Goal: Information Seeking & Learning: Check status

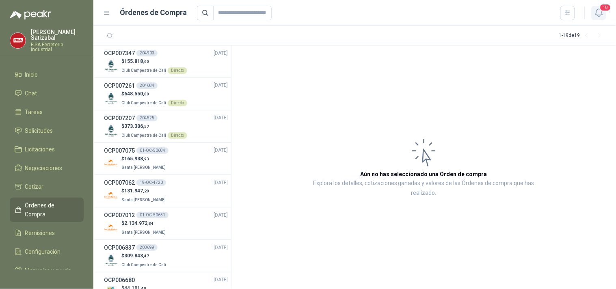
click at [600, 9] on span "10" at bounding box center [605, 8] width 11 height 8
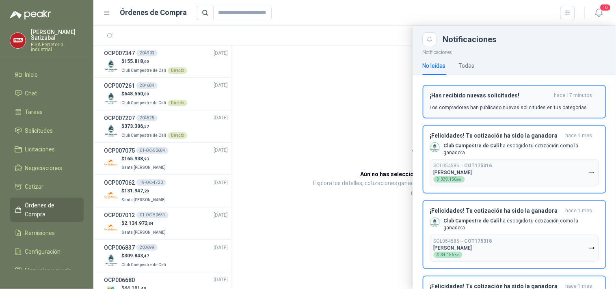
click at [500, 91] on button "¡Has recibido nuevas solicitudes! hace 17 minutos Los compradores han publicado…" at bounding box center [515, 102] width 184 height 34
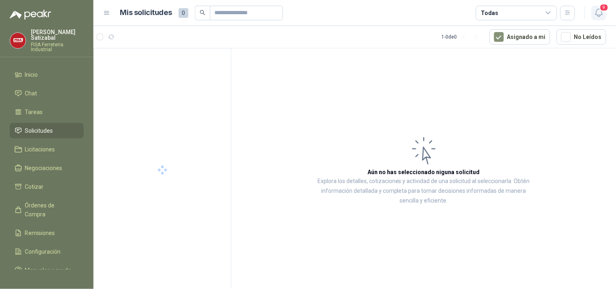
click at [600, 9] on span "9" at bounding box center [604, 8] width 9 height 8
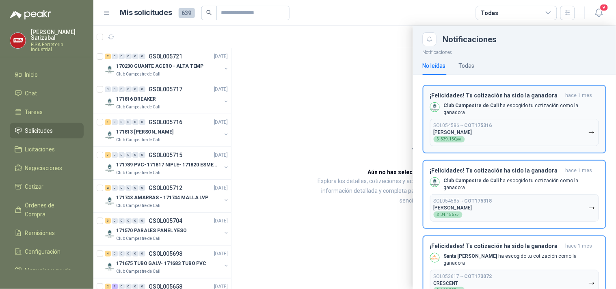
click at [536, 91] on button "¡Felicidades! Tu cotización ha sido la ganadora hace 1 mes Club Campestre de Ca…" at bounding box center [515, 119] width 184 height 69
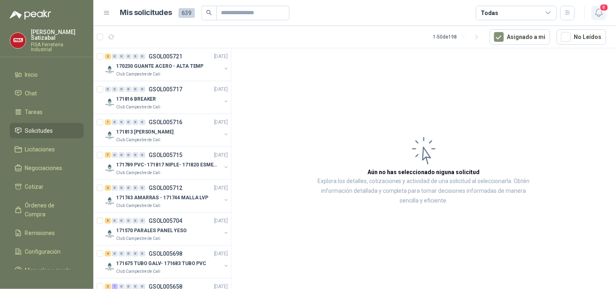
click at [601, 10] on span "8" at bounding box center [604, 8] width 9 height 8
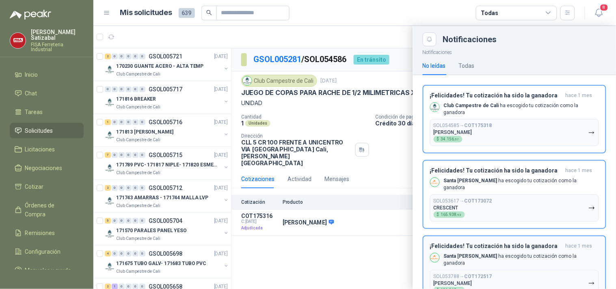
click at [504, 254] on div "¡Felicidades! Tu cotización ha sido la ganadora hace 1 mes Santa Anita Napoles …" at bounding box center [514, 270] width 169 height 54
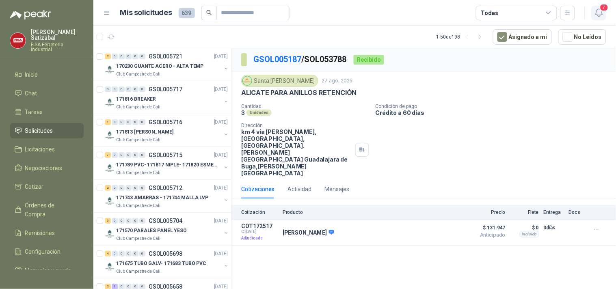
click at [601, 7] on span "7" at bounding box center [604, 8] width 9 height 8
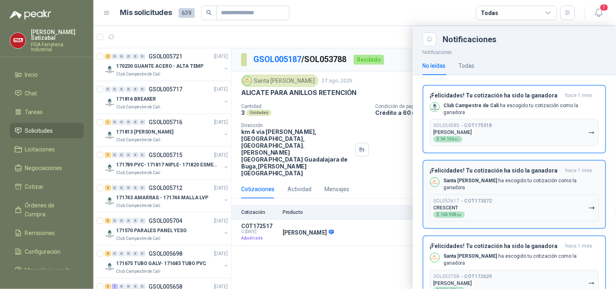
click at [514, 195] on button "SOL053617 → COT173072 CRESCENT $ 165.938 ,93" at bounding box center [514, 208] width 169 height 27
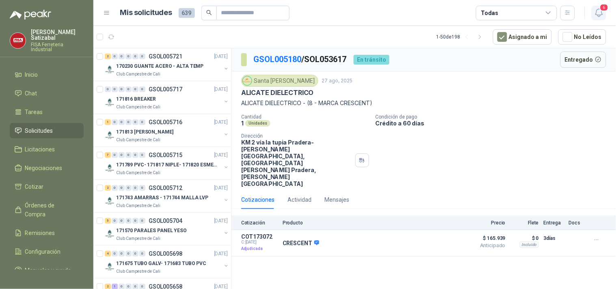
click at [604, 10] on span "6" at bounding box center [604, 8] width 9 height 8
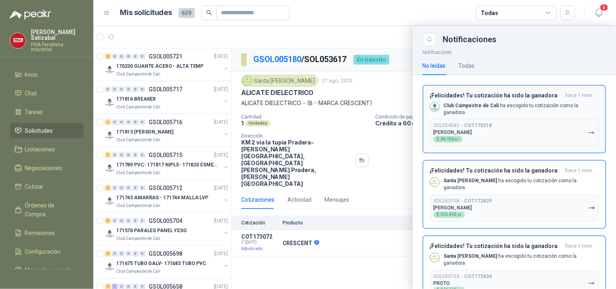
click at [508, 99] on div "¡Felicidades! Tu cotización ha sido la ganadora hace 1 mes Club Campestre de Ca…" at bounding box center [514, 119] width 169 height 54
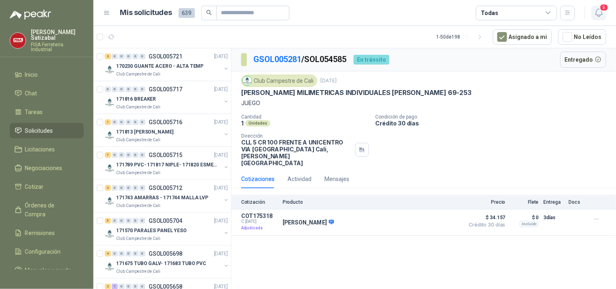
click at [600, 9] on span "5" at bounding box center [604, 8] width 9 height 8
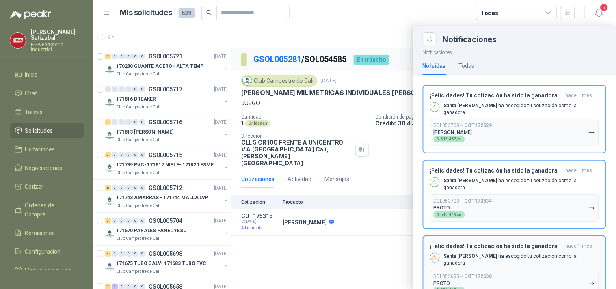
click at [476, 253] on b "Santa [PERSON_NAME]" at bounding box center [471, 256] width 54 height 6
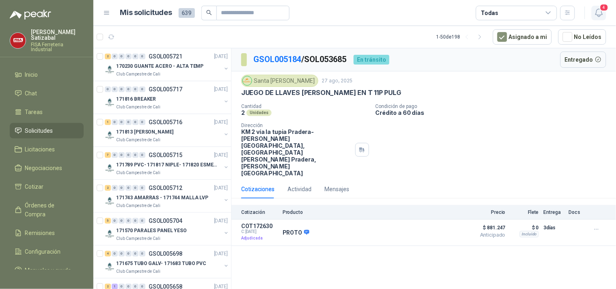
click at [602, 12] on icon "button" at bounding box center [599, 13] width 10 height 10
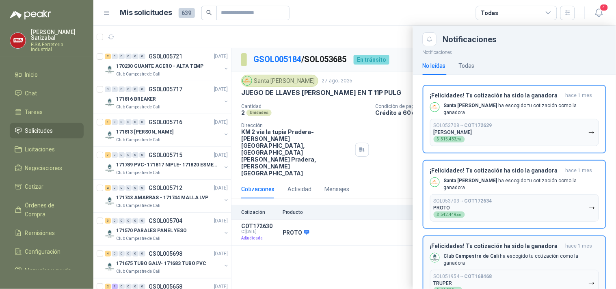
click at [500, 253] on p "Club Campestre de Cali ha escogido tu cotización como la ganadora" at bounding box center [521, 260] width 155 height 14
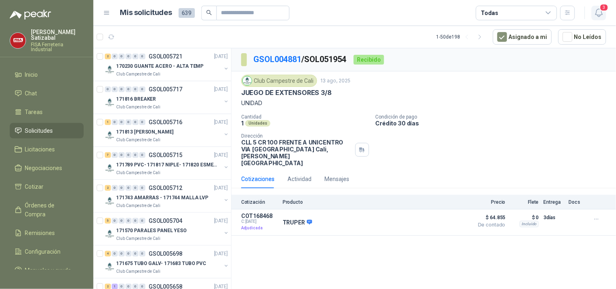
click at [600, 16] on icon "button" at bounding box center [598, 13] width 7 height 8
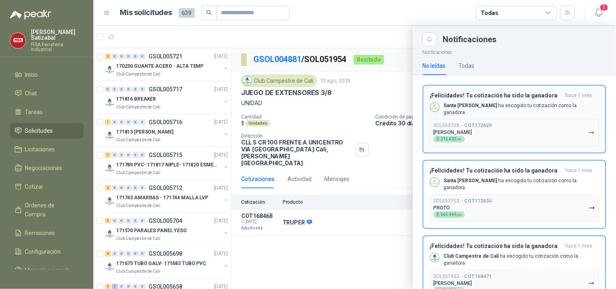
click at [532, 100] on div "¡Felicidades! Tu cotización ha sido la ganadora hace 1 mes Santa Anita Napoles …" at bounding box center [514, 119] width 169 height 54
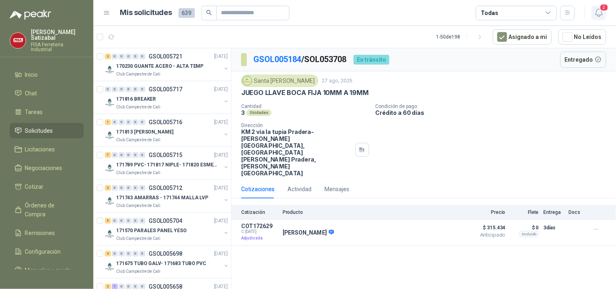
click at [603, 10] on span "2" at bounding box center [604, 8] width 9 height 8
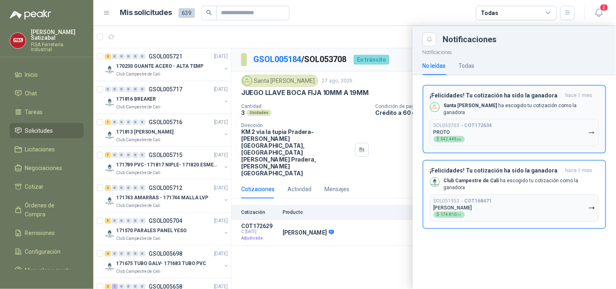
click at [530, 104] on p "Santa Anita Napoles ha escogido tu cotización como la ganadora" at bounding box center [521, 109] width 155 height 14
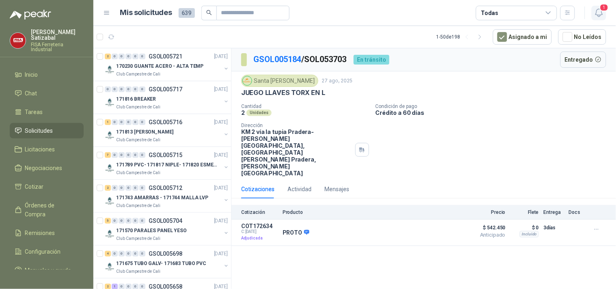
click at [603, 15] on icon "button" at bounding box center [599, 13] width 10 height 10
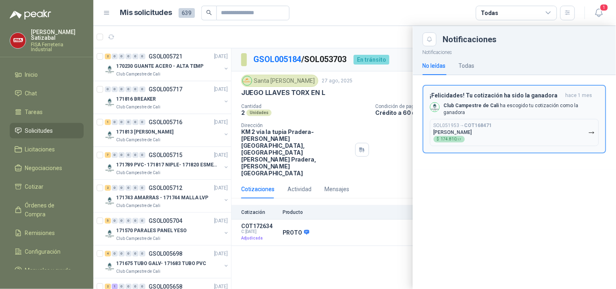
click at [533, 109] on p "Club Campestre de Cali ha escogido tu cotización como la ganadora" at bounding box center [521, 109] width 155 height 14
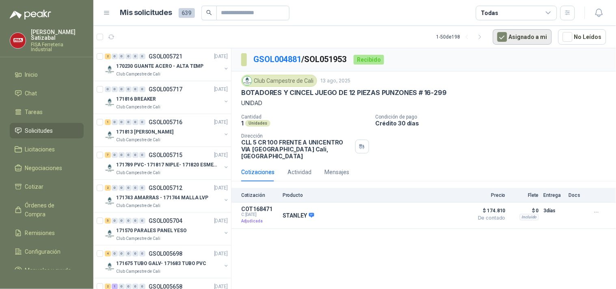
click at [512, 35] on button "Asignado a mi" at bounding box center [522, 36] width 59 height 15
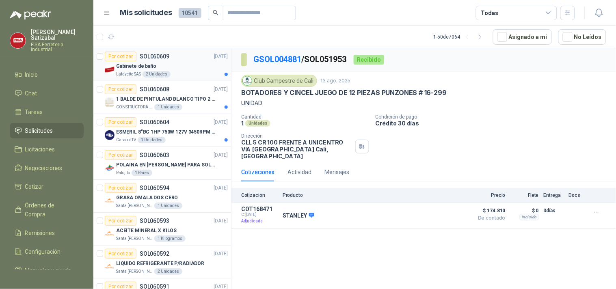
click at [187, 66] on div "Gabinete de baño" at bounding box center [172, 66] width 112 height 10
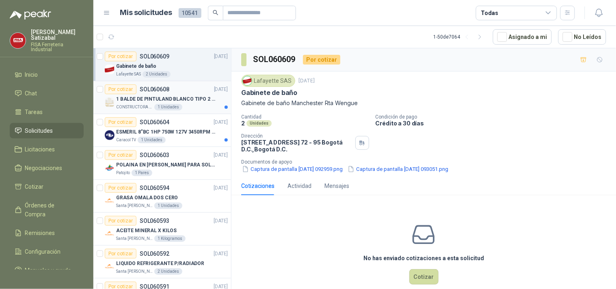
click at [179, 96] on p "1 BALDE DE PINTULAND BLANCO TIPO 2 DE 2.5 GLS" at bounding box center [166, 99] width 101 height 8
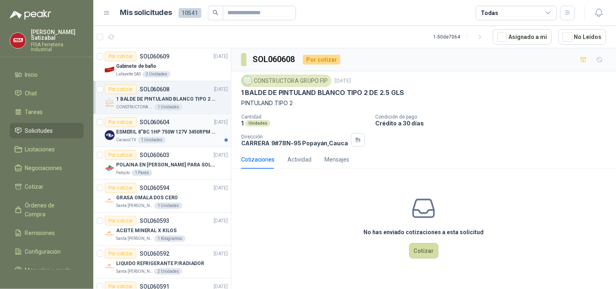
click at [184, 132] on p "ESMERIL 8"BC 1HP 750W 127V 3450RPM URREA" at bounding box center [166, 132] width 101 height 8
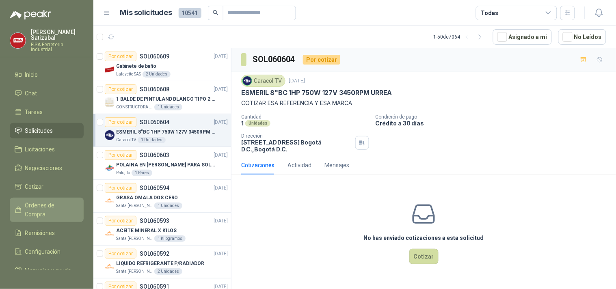
click at [54, 203] on span "Órdenes de Compra" at bounding box center [50, 210] width 51 height 18
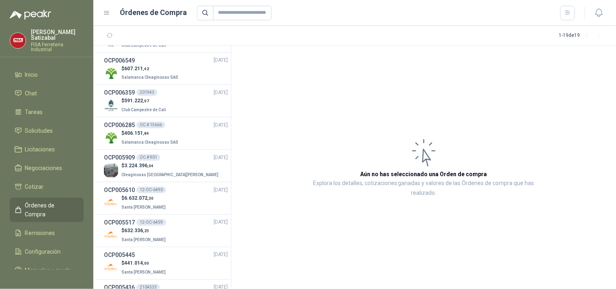
scroll to position [383, 0]
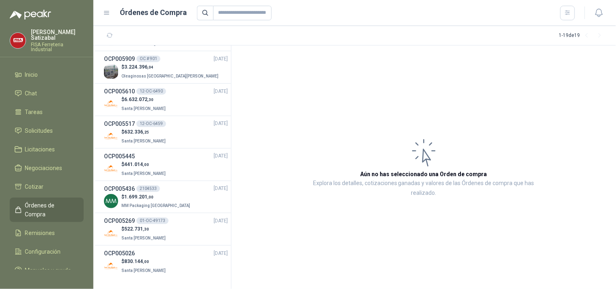
drag, startPoint x: 153, startPoint y: 251, endPoint x: 261, endPoint y: 109, distance: 178.5
click at [261, 109] on article "Aún no has seleccionado una Orden de compra Explora los detalles, cotizaciones …" at bounding box center [423, 167] width 385 height 244
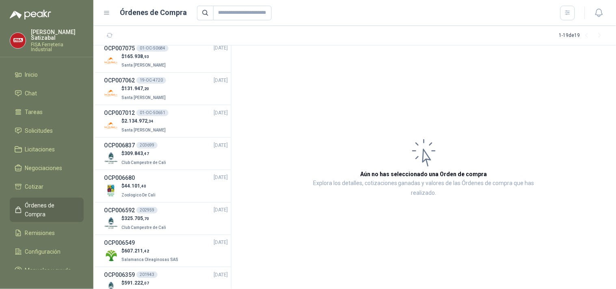
scroll to position [0, 0]
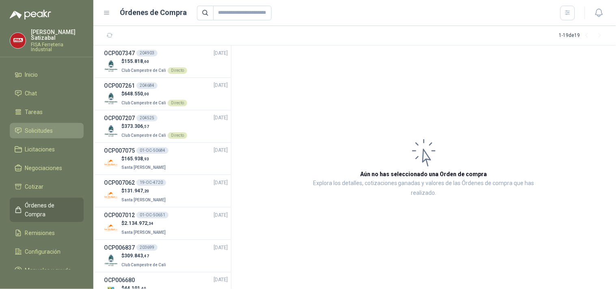
click at [29, 126] on span "Solicitudes" at bounding box center [39, 130] width 28 height 9
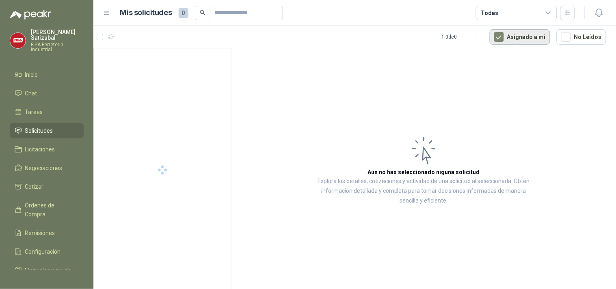
click at [519, 38] on button "Asignado a mi" at bounding box center [520, 36] width 61 height 15
